Goal: Task Accomplishment & Management: Manage account settings

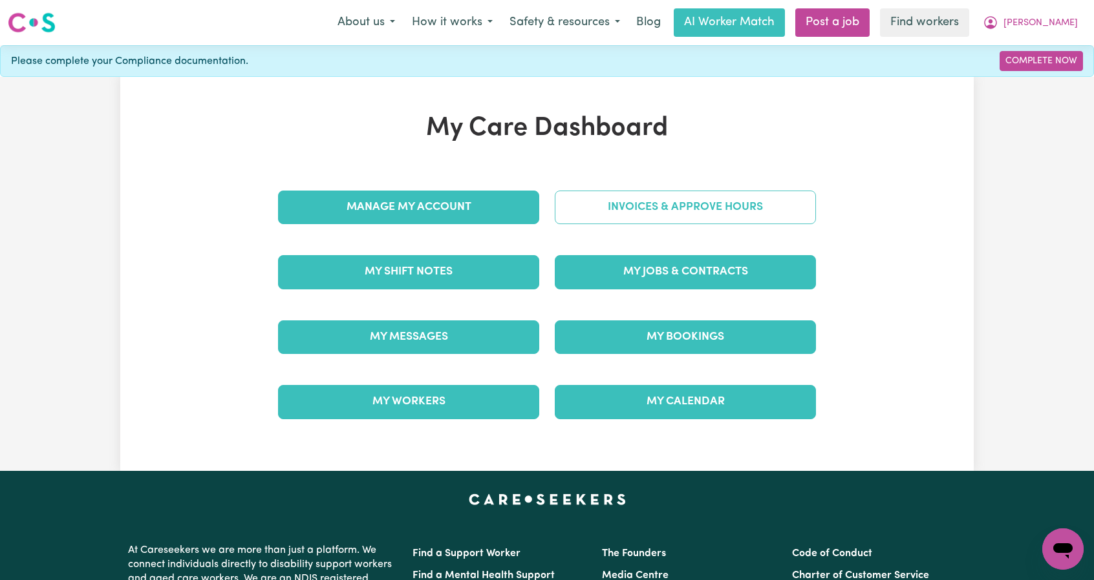
click at [671, 210] on link "Invoices & Approve Hours" at bounding box center [685, 208] width 261 height 34
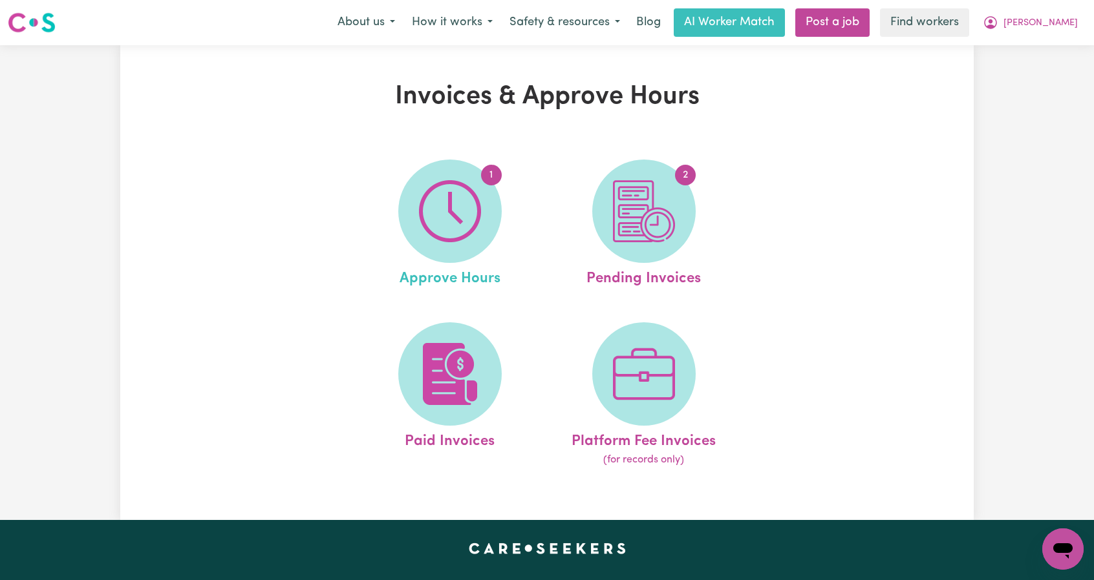
click at [507, 233] on link "1 Approve Hours" at bounding box center [450, 225] width 186 height 131
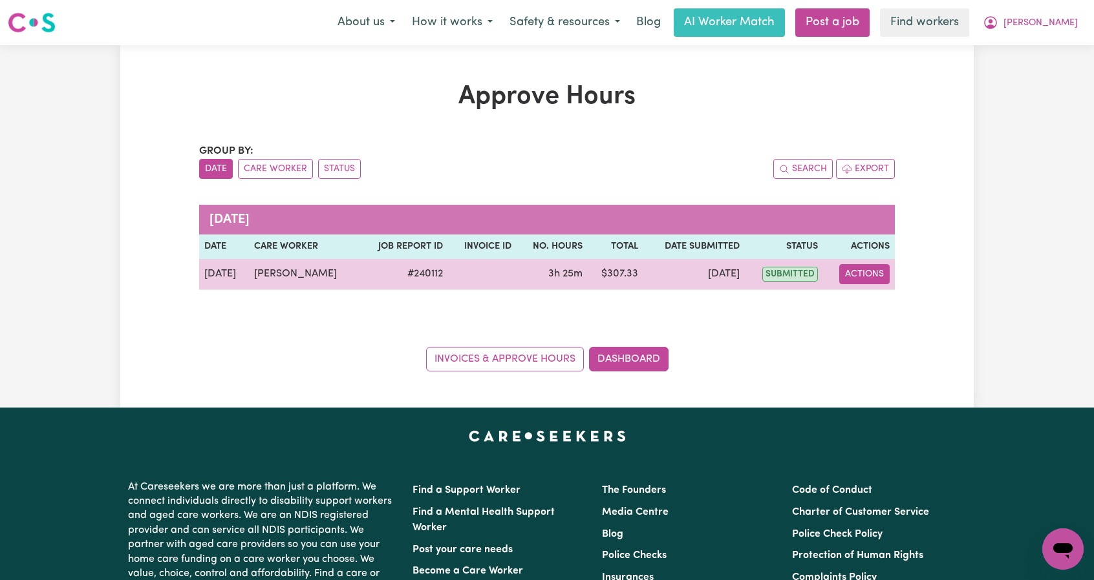
click at [877, 277] on button "Actions" at bounding box center [864, 274] width 50 height 20
click at [889, 298] on link "View Job Report" at bounding box center [895, 304] width 111 height 26
select select "pm"
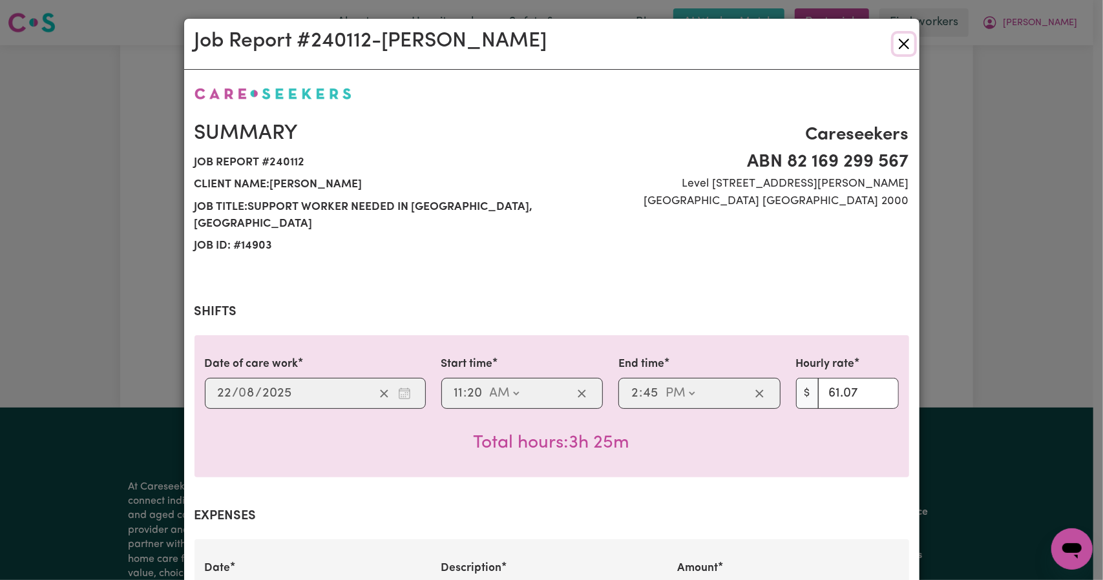
click at [894, 53] on button "Close" at bounding box center [904, 44] width 21 height 21
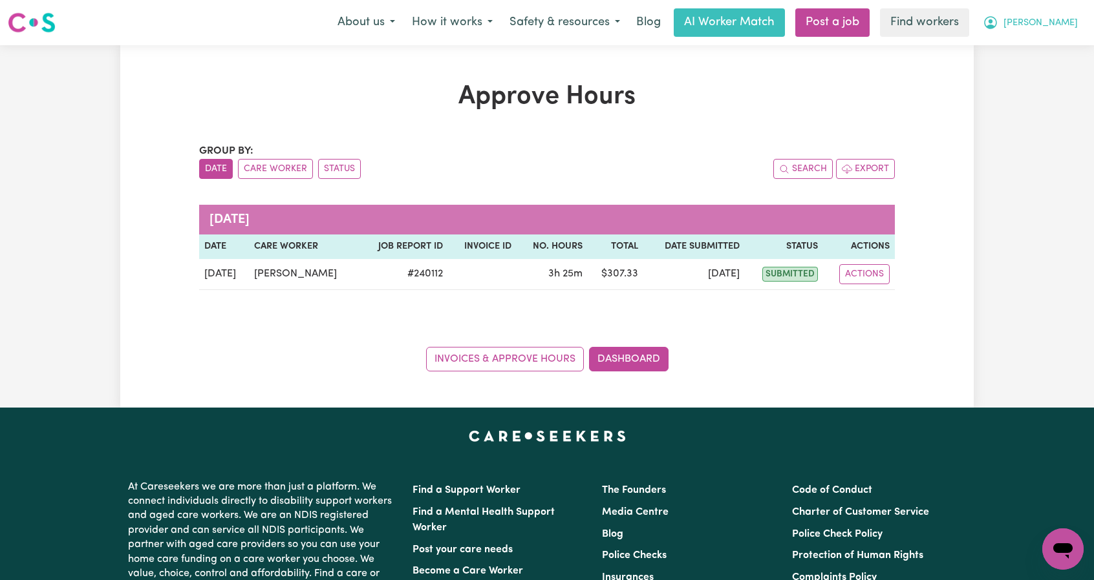
click at [1061, 25] on span "[PERSON_NAME]" at bounding box center [1040, 23] width 74 height 14
click at [995, 51] on link "My Dashboard" at bounding box center [1034, 50] width 102 height 25
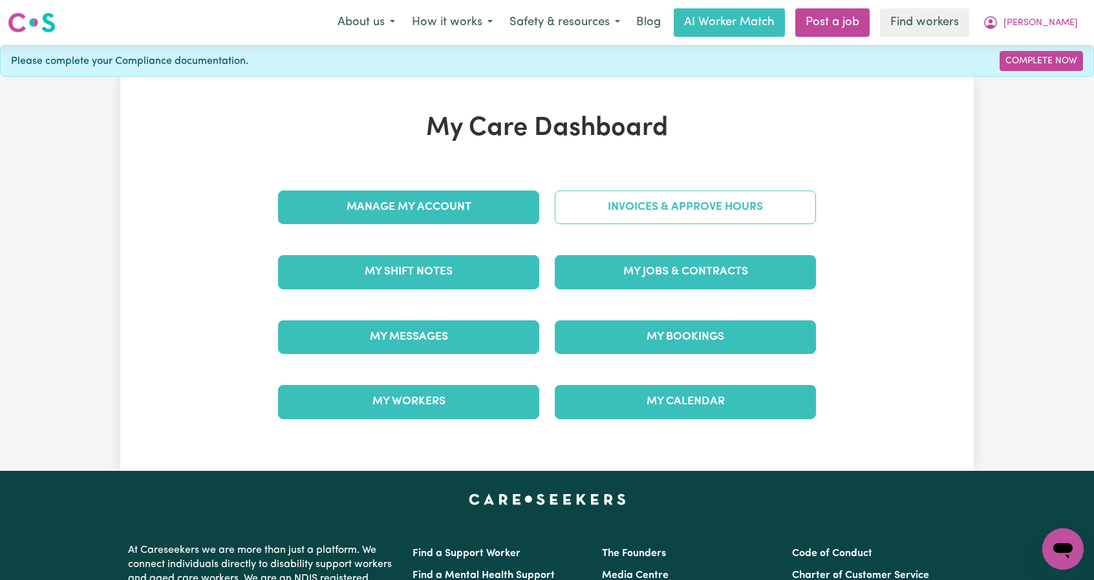
click at [648, 209] on link "Invoices & Approve Hours" at bounding box center [685, 208] width 261 height 34
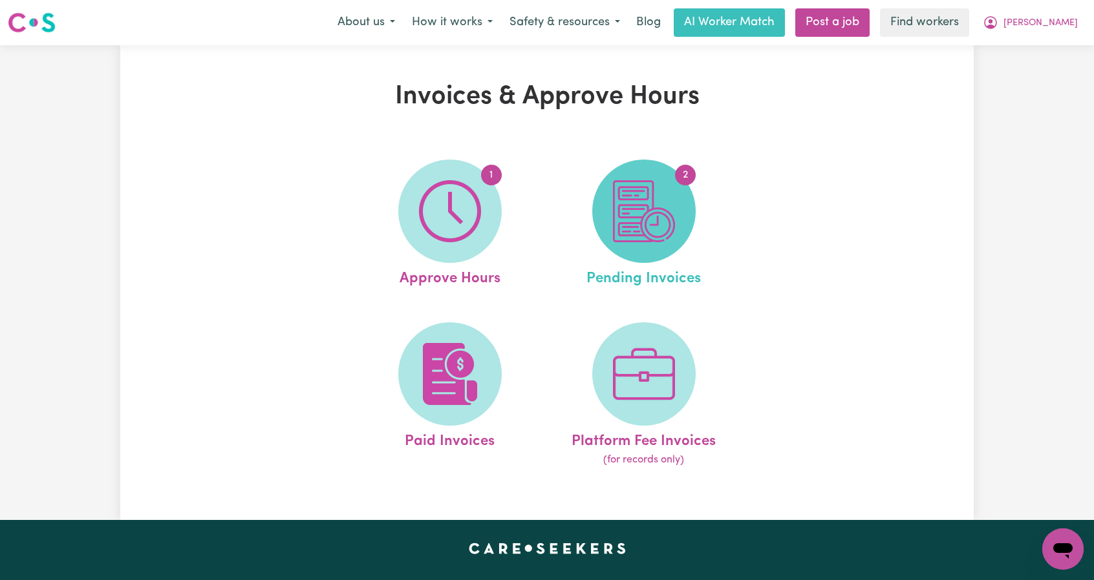
click at [652, 198] on img at bounding box center [644, 211] width 62 height 62
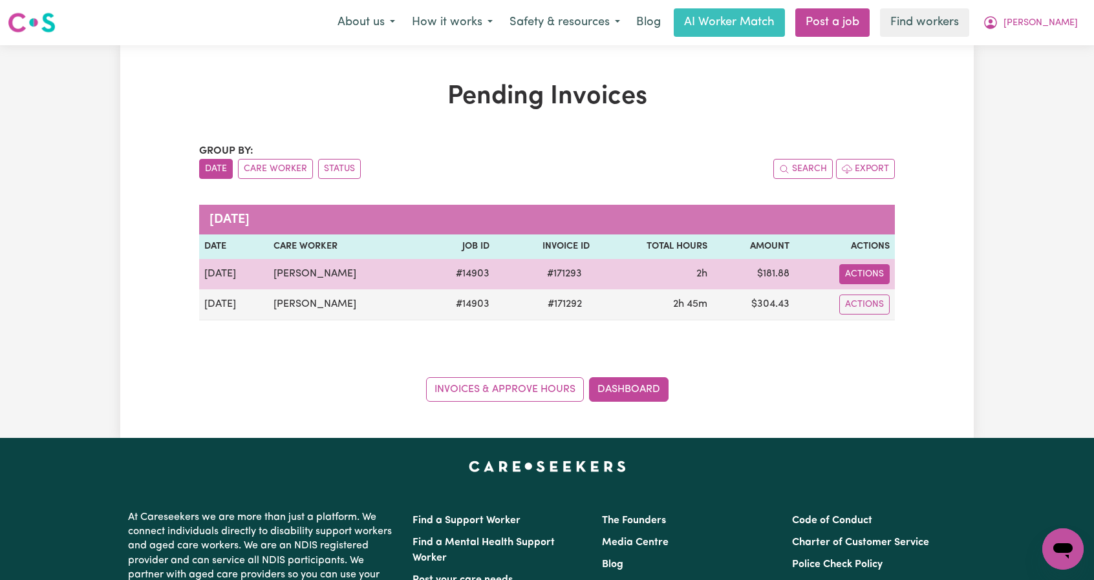
click at [842, 273] on button "Actions" at bounding box center [864, 274] width 50 height 20
click at [862, 298] on link "Download Invoice" at bounding box center [899, 304] width 118 height 26
click at [861, 282] on button "Actions" at bounding box center [864, 274] width 50 height 20
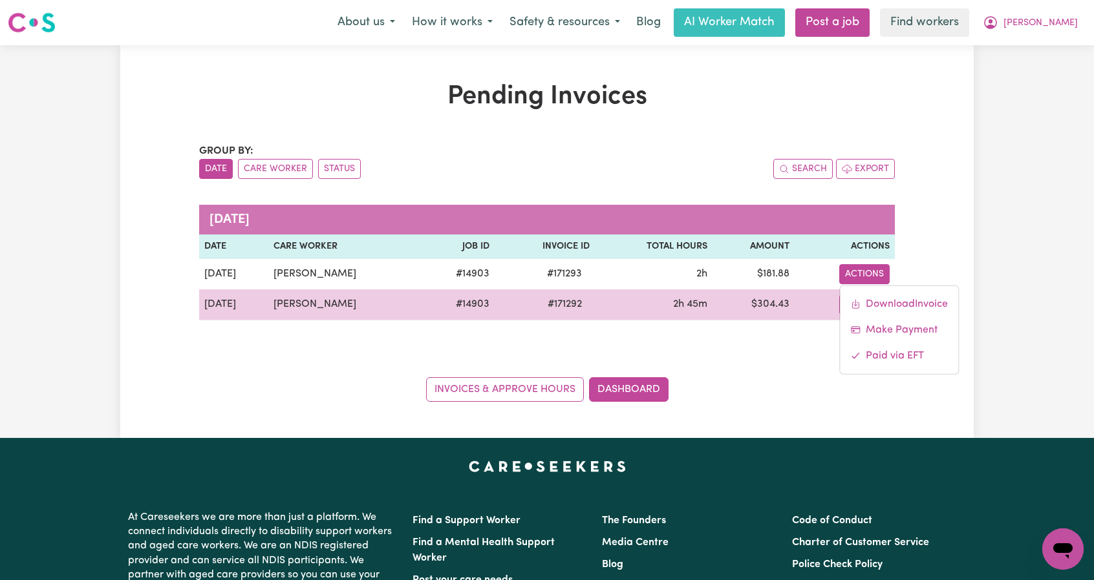
click at [733, 297] on td "$ 304.43" at bounding box center [753, 305] width 82 height 31
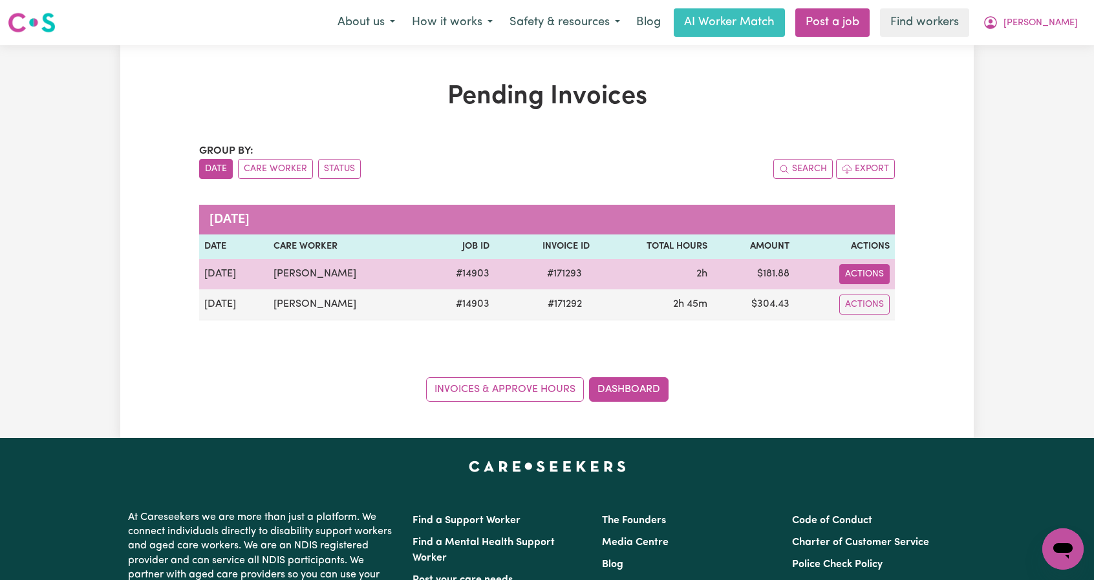
click at [865, 277] on button "Actions" at bounding box center [864, 274] width 50 height 20
click at [694, 263] on td "2h" at bounding box center [654, 274] width 118 height 30
click at [847, 275] on button "Actions" at bounding box center [864, 274] width 50 height 20
click at [868, 306] on link "Download Invoice" at bounding box center [899, 304] width 118 height 26
click at [861, 274] on button "Actions" at bounding box center [864, 274] width 50 height 20
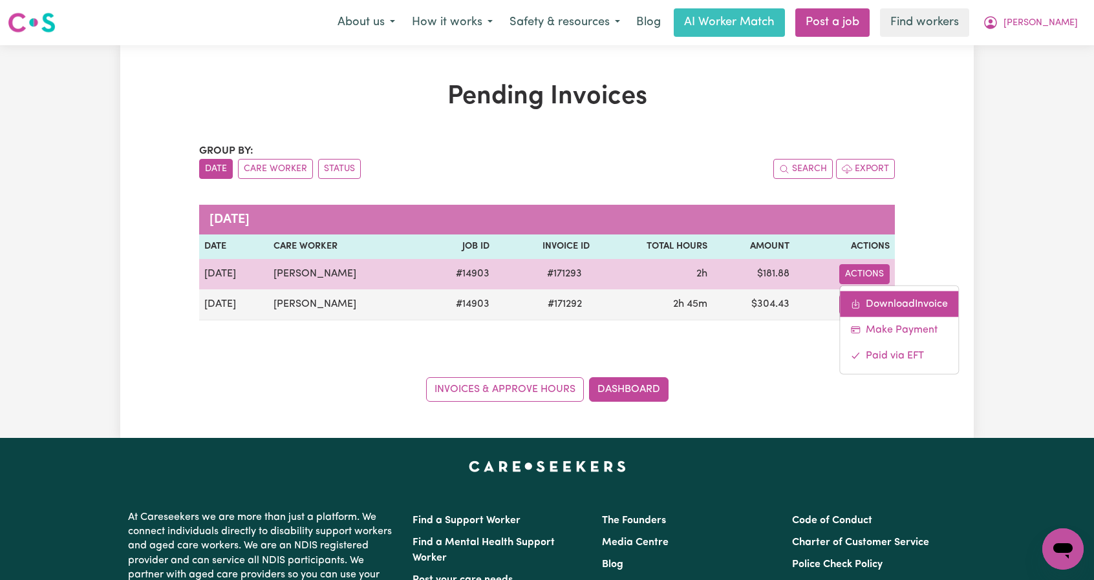
click at [877, 310] on link "Download Invoice" at bounding box center [899, 304] width 118 height 26
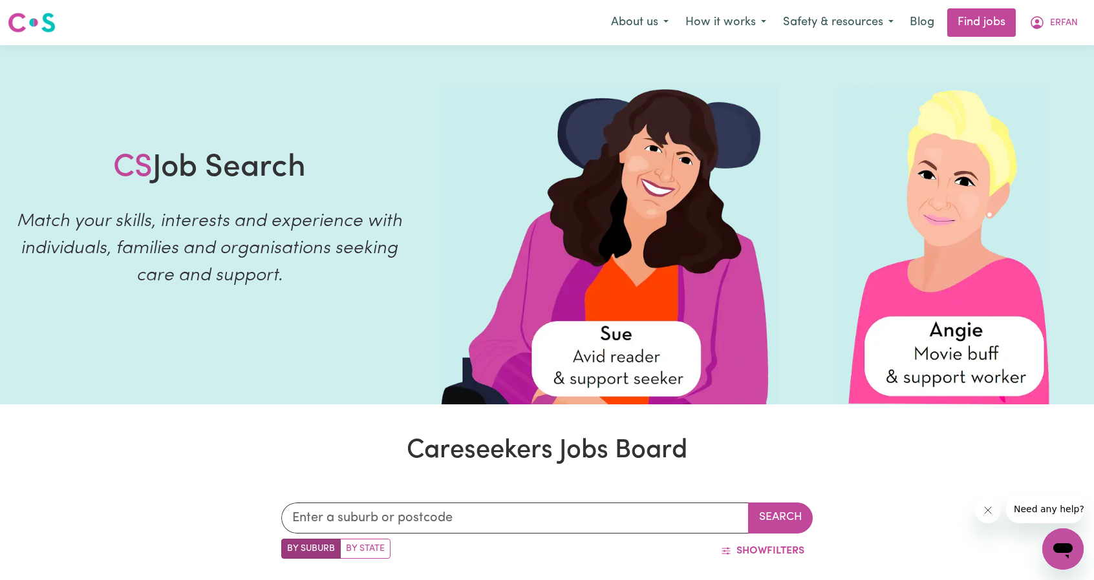
click at [1038, 30] on icon "My Account" at bounding box center [1037, 23] width 16 height 16
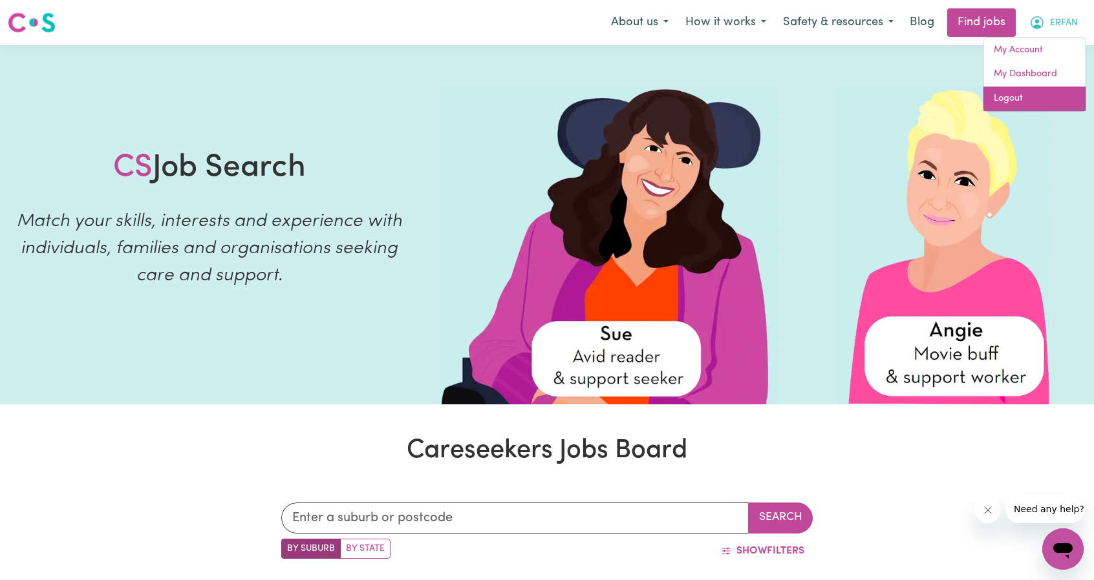
click at [1014, 94] on link "Logout" at bounding box center [1034, 99] width 102 height 25
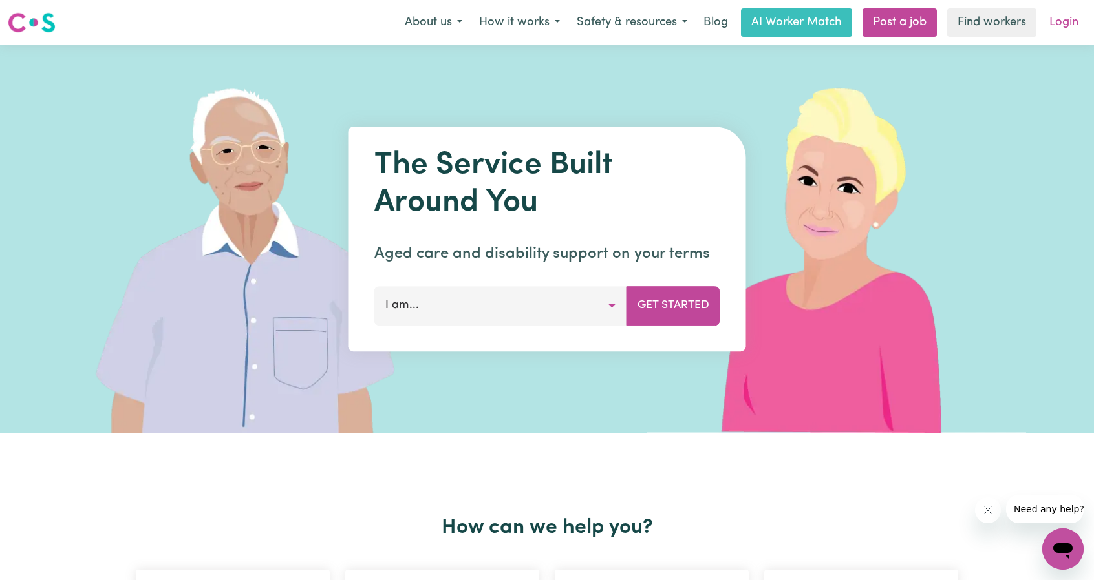
click at [1081, 16] on link "Login" at bounding box center [1063, 22] width 45 height 28
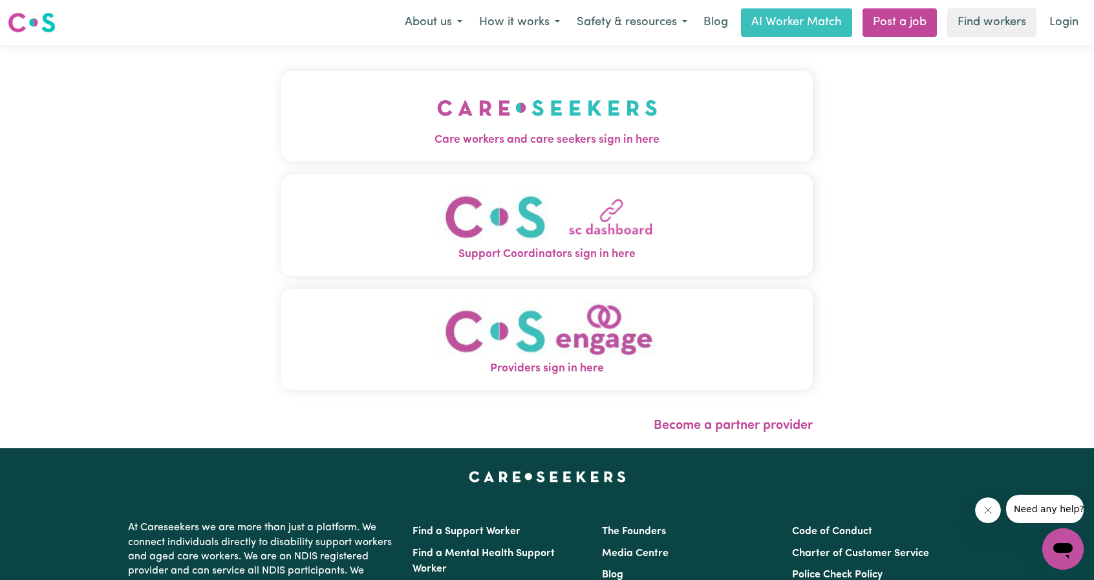
click at [522, 118] on img "Care workers and care seekers sign in here" at bounding box center [547, 108] width 220 height 48
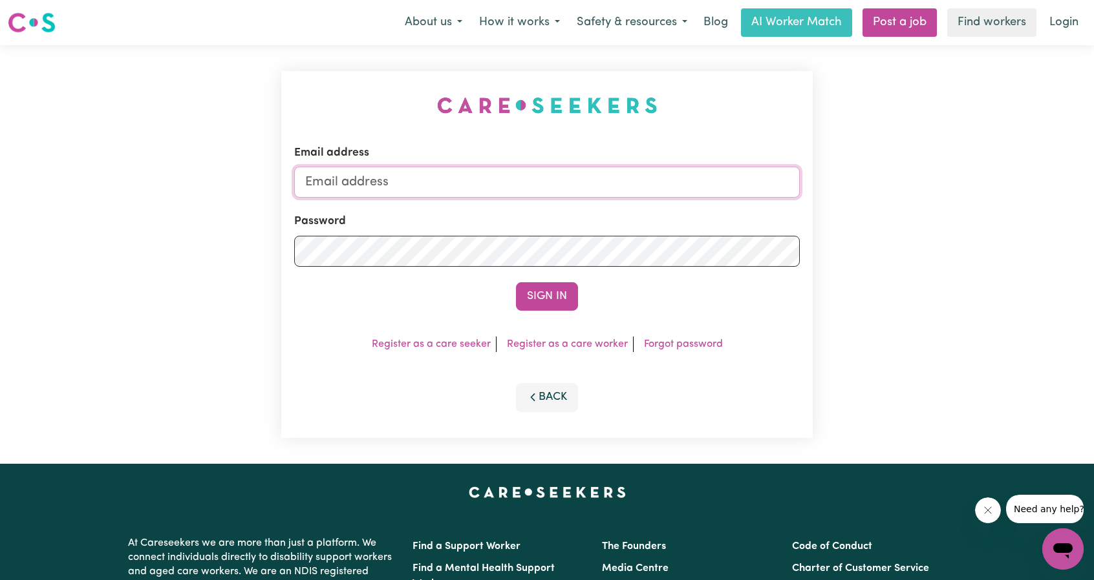
click at [529, 179] on input "Email address" at bounding box center [547, 182] width 506 height 31
drag, startPoint x: 403, startPoint y: 182, endPoint x: 602, endPoint y: 178, distance: 199.1
click at [602, 178] on input "[EMAIL_ADDRESS][PERSON_NAME][DOMAIN_NAME]" at bounding box center [547, 182] width 506 height 31
type input "[EMAIL_ADDRESS][DOMAIN_NAME]"
click at [522, 296] on button "Sign In" at bounding box center [547, 296] width 62 height 28
